Goal: Task Accomplishment & Management: Manage account settings

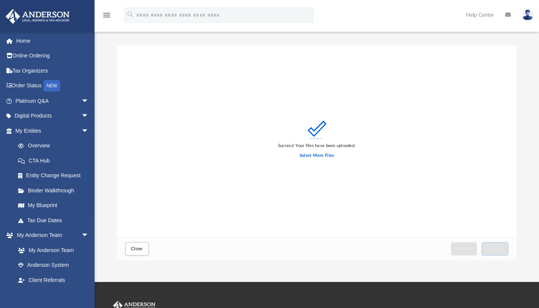
scroll to position [186, 394]
click at [319, 155] on label "Select More Files" at bounding box center [317, 156] width 34 height 7
click at [0, 0] on input "Select More Files" at bounding box center [0, 0] width 0 height 0
click at [306, 157] on label "Select More Files" at bounding box center [317, 156] width 34 height 7
click at [0, 0] on input "Select More Files" at bounding box center [0, 0] width 0 height 0
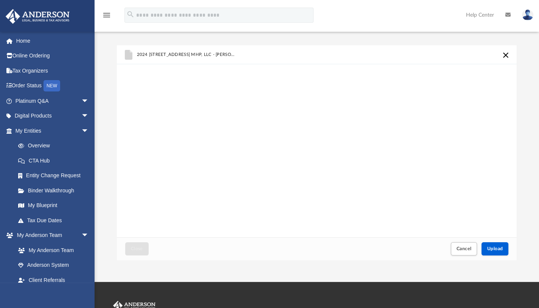
click at [215, 54] on span "2024 1065 Pleasant Hill MHP, LLC - Anderson Business Advisors Tax Return Questi…" at bounding box center [187, 54] width 100 height 5
click at [127, 53] on icon "grid" at bounding box center [129, 55] width 8 height 10
click at [244, 58] on div "2024 1065 Pleasant Hill MHP, LLC - Anderson Business Advisors Tax Return Questi…" at bounding box center [222, 55] width 171 height 17
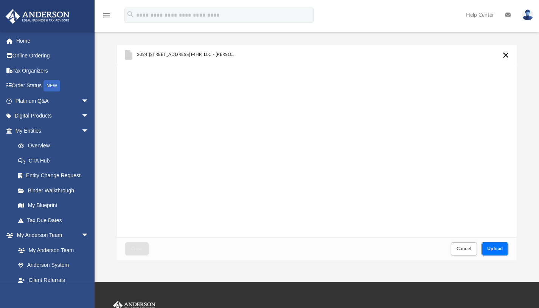
click at [494, 248] on span "Upload" at bounding box center [495, 249] width 16 height 5
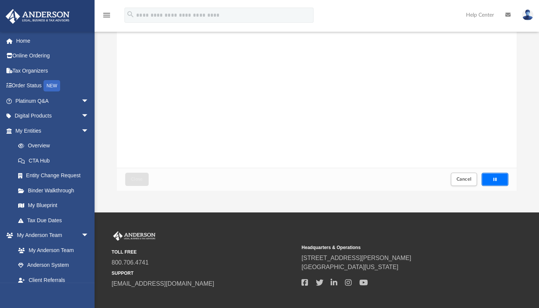
scroll to position [73, 0]
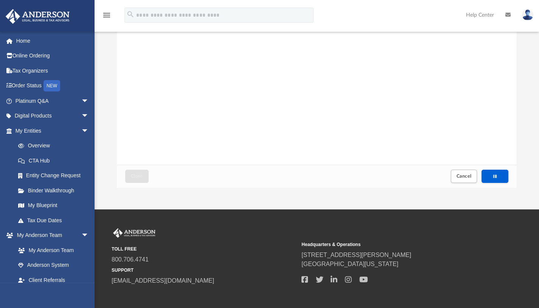
click at [402, 130] on div "2024 1065 Pleasant Hill MHP, LLC - Anderson Business Advisors Tax Return Questi…" at bounding box center [317, 69] width 400 height 192
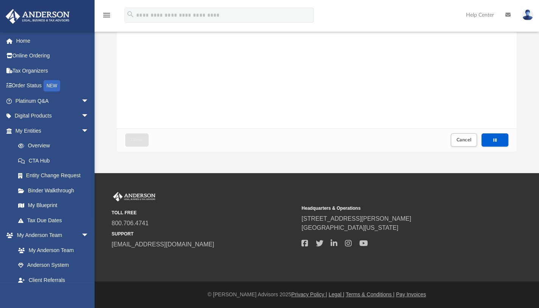
scroll to position [0, 0]
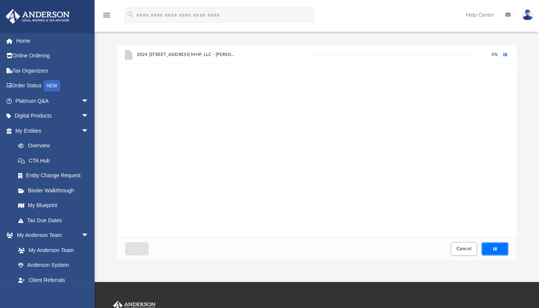
click at [495, 245] on div "Upload" at bounding box center [495, 249] width 26 height 12
click at [187, 51] on div "2024 1065 Pleasant Hill MHP, LLC - Anderson Business Advisors Tax Return Questi…" at bounding box center [222, 55] width 171 height 17
click at [499, 251] on div "Upload" at bounding box center [495, 249] width 26 height 12
click at [173, 55] on span "2024 1065 Pleasant Hill MHP, LLC - Anderson Business Advisors Tax Return Questi…" at bounding box center [187, 54] width 100 height 5
click at [182, 51] on div "2024 1065 Pleasant Hill MHP, LLC - Anderson Business Advisors Tax Return Questi…" at bounding box center [222, 55] width 171 height 17
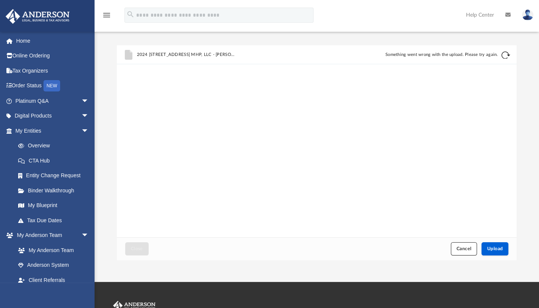
click at [467, 246] on button "Cancel" at bounding box center [464, 249] width 26 height 13
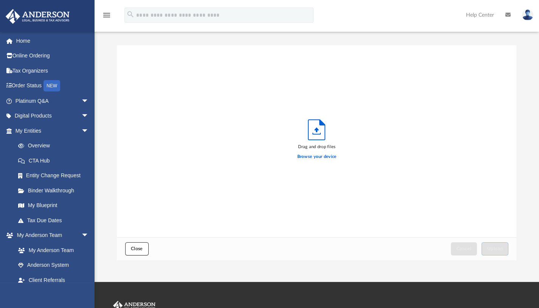
click at [138, 246] on button "Close" at bounding box center [136, 249] width 23 height 13
drag, startPoint x: 74, startPoint y: 1, endPoint x: 225, endPoint y: 54, distance: 160.5
click at [225, 54] on div "Drag and drop files Browse your device" at bounding box center [317, 141] width 400 height 192
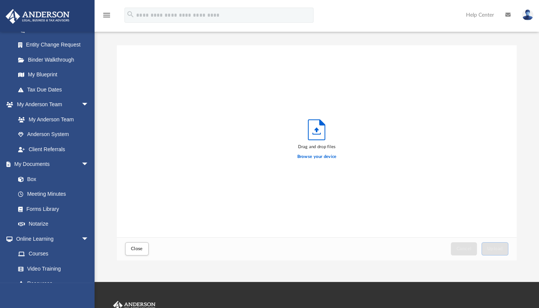
scroll to position [131, 0]
click at [26, 180] on span at bounding box center [24, 179] width 5 height 5
click at [28, 178] on link "Box" at bounding box center [52, 178] width 82 height 15
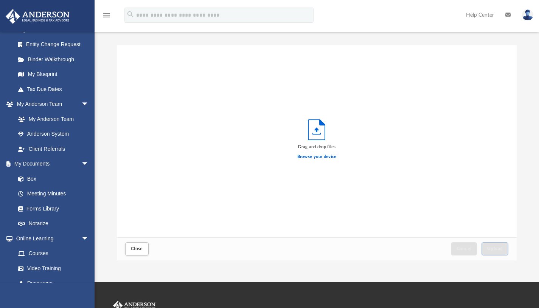
click at [28, 178] on link "Box" at bounding box center [52, 178] width 82 height 15
click at [22, 179] on span at bounding box center [24, 179] width 5 height 5
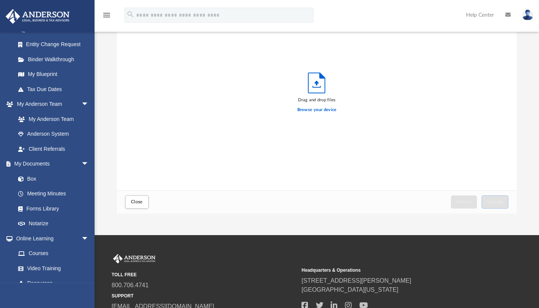
scroll to position [0, 0]
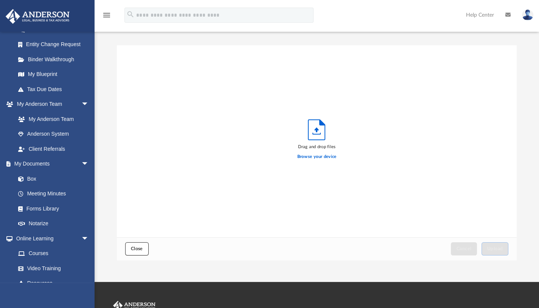
click at [135, 249] on span "Close" at bounding box center [137, 249] width 12 height 5
click at [138, 245] on button "Close" at bounding box center [136, 249] width 23 height 13
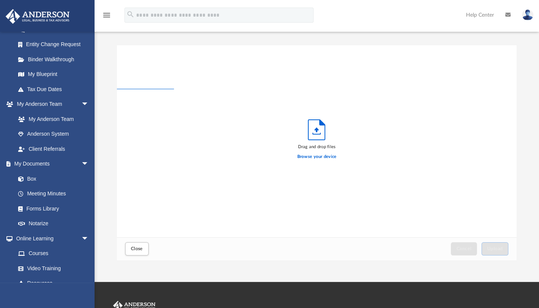
click at [50, 162] on link "My Documents arrow_drop_down" at bounding box center [50, 164] width 91 height 15
click at [81, 162] on span "arrow_drop_down" at bounding box center [88, 165] width 15 height 16
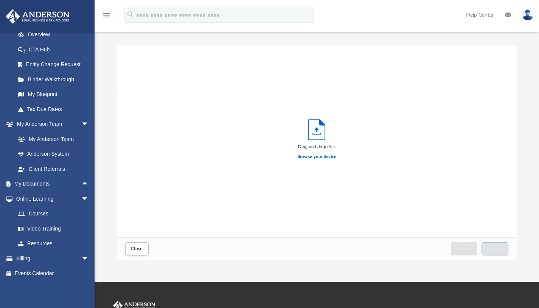
scroll to position [111, 0]
click at [42, 186] on link "My Documents arrow_drop_up" at bounding box center [50, 184] width 91 height 15
click at [45, 199] on link "Online Learning arrow_drop_down" at bounding box center [50, 199] width 91 height 15
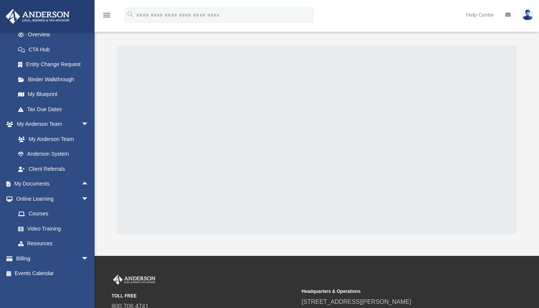
click at [81, 185] on span "arrow_drop_up" at bounding box center [88, 185] width 15 height 16
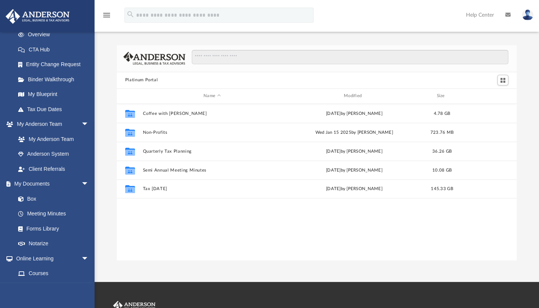
scroll to position [167, 394]
click at [33, 197] on link "Box" at bounding box center [52, 199] width 82 height 15
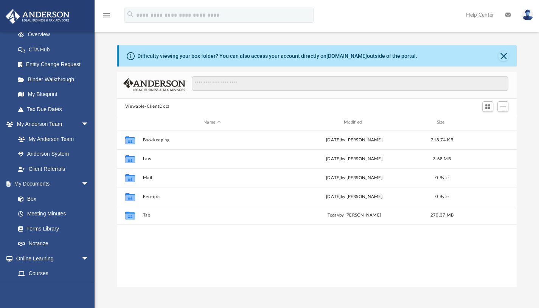
scroll to position [167, 394]
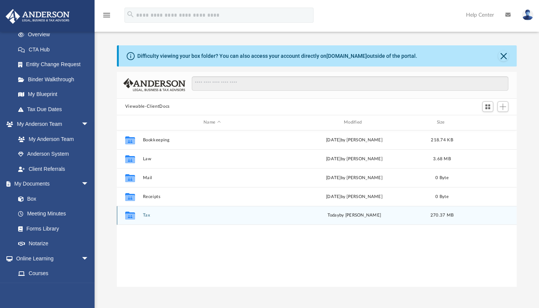
click at [131, 214] on icon "grid" at bounding box center [130, 217] width 10 height 6
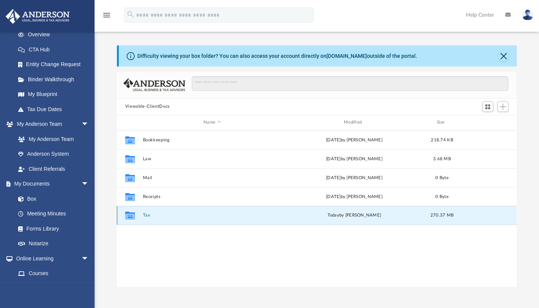
click at [131, 214] on icon "grid" at bounding box center [130, 217] width 10 height 6
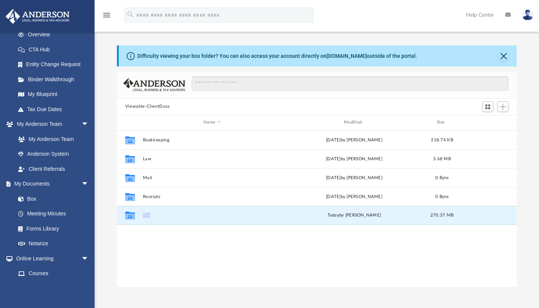
click at [146, 216] on button "Tax" at bounding box center [212, 215] width 139 height 5
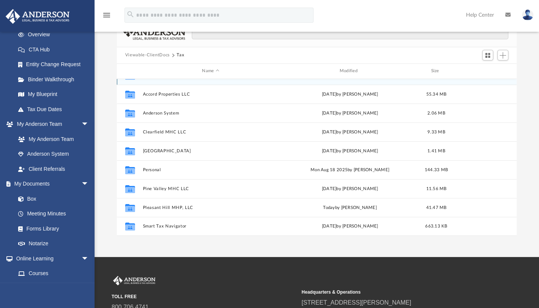
scroll to position [53, 0]
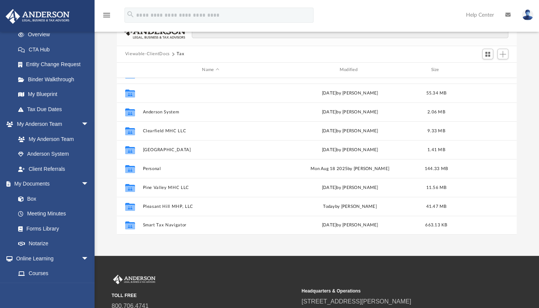
click at [169, 92] on button "Accord Properties LLC" at bounding box center [211, 92] width 136 height 5
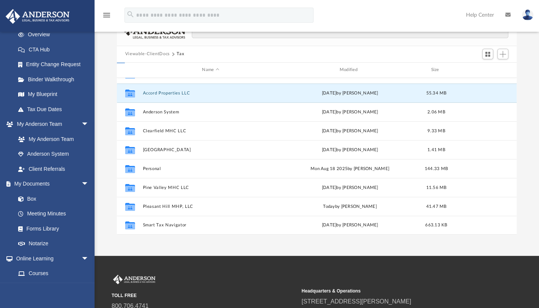
click at [169, 92] on button "Accord Properties LLC" at bounding box center [211, 92] width 136 height 5
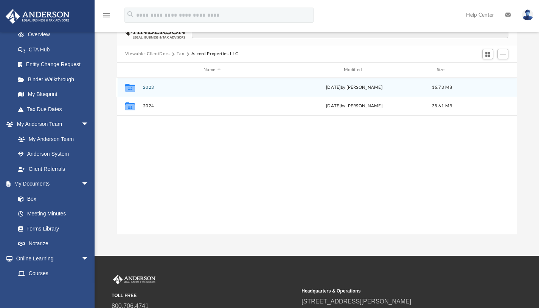
scroll to position [51, 0]
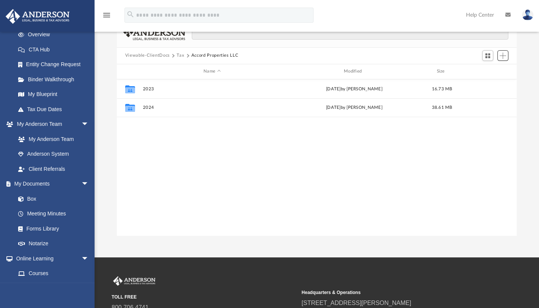
click at [505, 55] on span "Add" at bounding box center [503, 56] width 6 height 6
click at [495, 71] on li "Upload" at bounding box center [492, 71] width 24 height 8
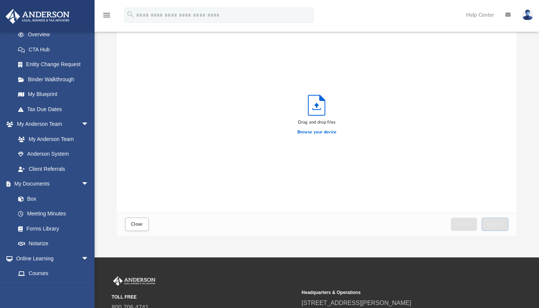
scroll to position [186, 394]
click at [320, 109] on icon "Upload" at bounding box center [316, 105] width 17 height 20
click at [322, 129] on label "Browse your device" at bounding box center [316, 132] width 39 height 7
click at [0, 0] on input "Browse your device" at bounding box center [0, 0] width 0 height 0
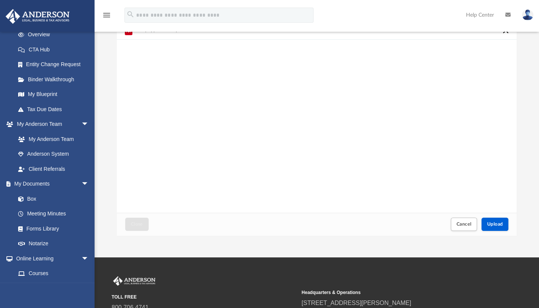
scroll to position [0, 0]
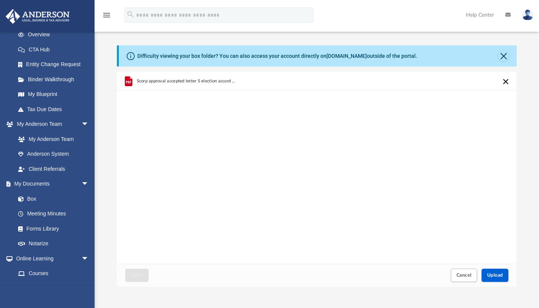
click at [185, 82] on span "Scorp approval accepted letter S election accord properties.pdf" at bounding box center [187, 81] width 100 height 5
click at [497, 247] on div "Scorp approval accepted letter S election accord properties.pdf" at bounding box center [317, 168] width 400 height 192
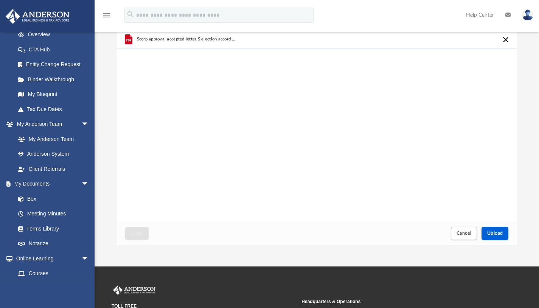
scroll to position [42, 0]
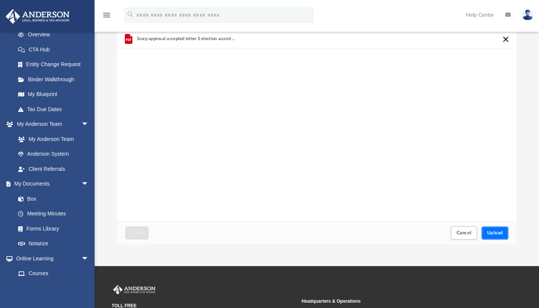
click at [494, 233] on span "Upload" at bounding box center [495, 233] width 16 height 5
click at [494, 233] on div "Upload" at bounding box center [494, 233] width 1 height 4
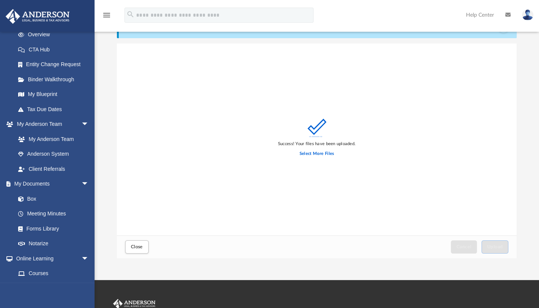
scroll to position [0, 0]
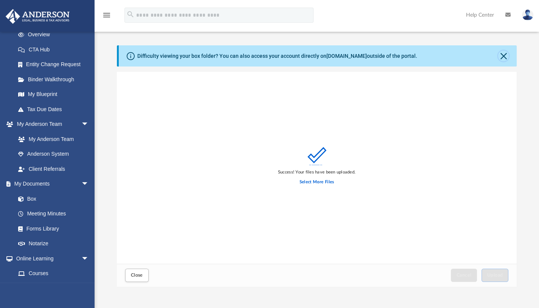
click at [501, 52] on button "Close" at bounding box center [503, 56] width 11 height 11
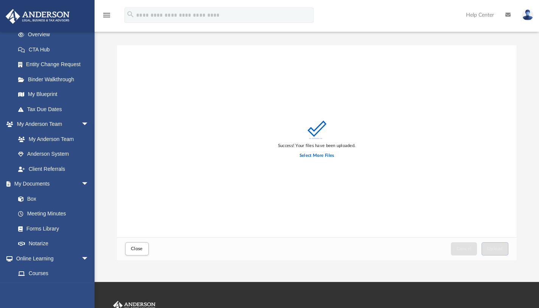
click at [137, 241] on div "Close" at bounding box center [136, 249] width 27 height 17
click at [137, 250] on span "Close" at bounding box center [137, 249] width 12 height 5
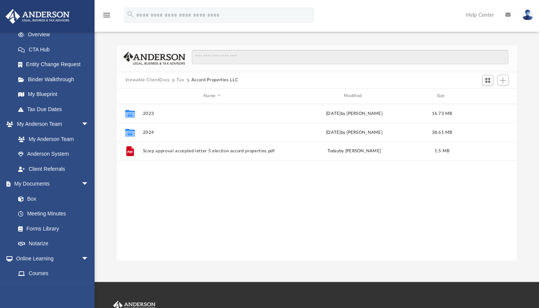
click at [51, 109] on link "Tax Due Dates" at bounding box center [56, 109] width 90 height 15
